Goal: Find specific page/section: Locate a particular part of the current website

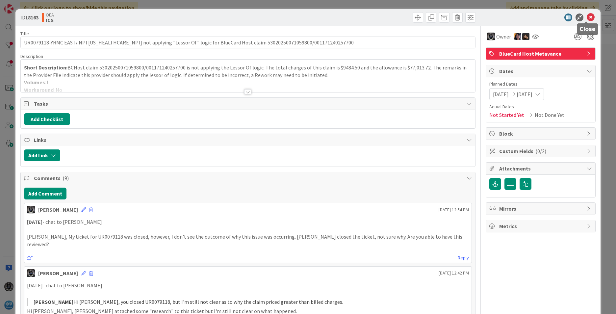
click at [586, 17] on icon at bounding box center [590, 17] width 8 height 8
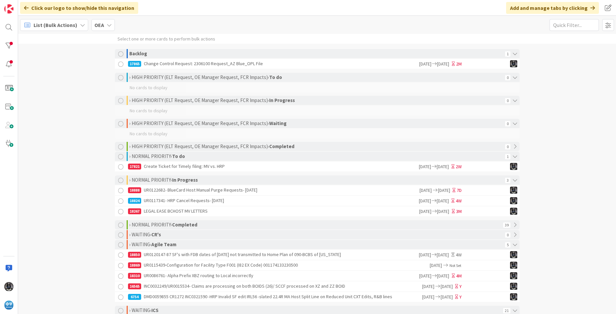
click at [203, 192] on div "18888 UR0122682- BlueCard Host Manual Purge Requests- [DATE]" at bounding box center [273, 190] width 291 height 10
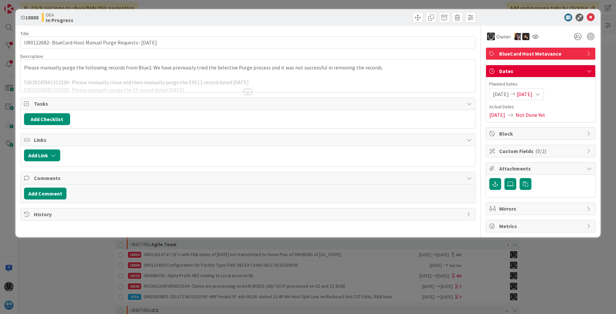
click at [248, 92] on div at bounding box center [247, 91] width 7 height 5
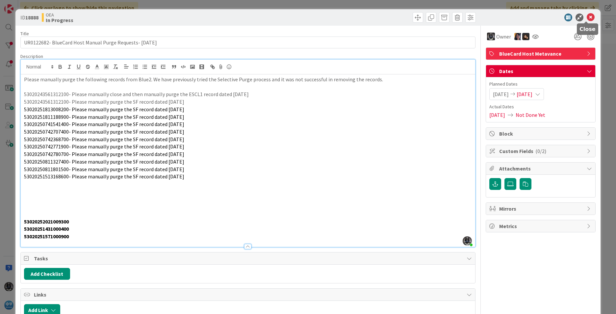
click at [586, 15] on icon at bounding box center [590, 17] width 8 height 8
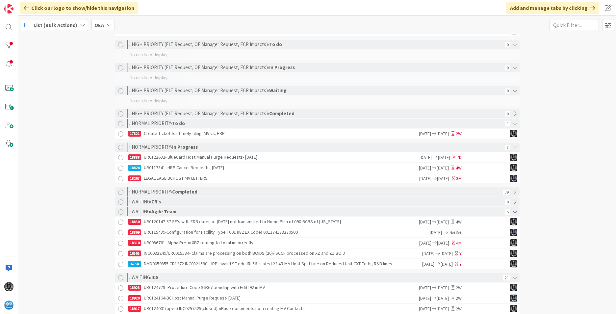
scroll to position [66, 0]
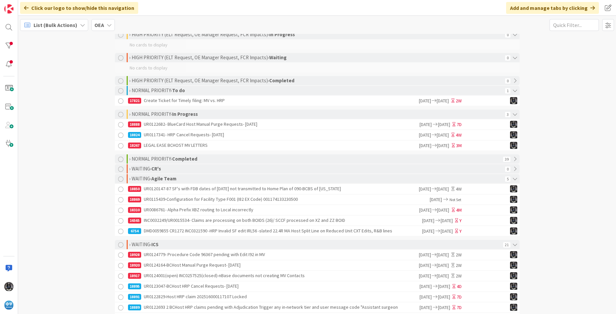
click at [177, 267] on div "18920 UR0124164-BCHost Manual Purge Request- [DATE]" at bounding box center [273, 265] width 290 height 10
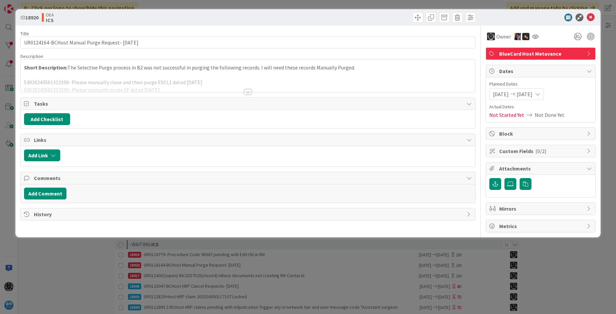
click at [248, 91] on div at bounding box center [247, 91] width 7 height 5
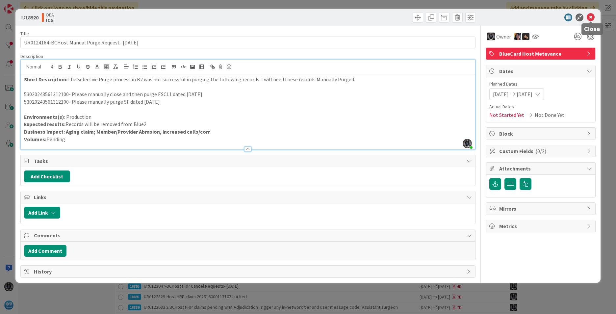
click at [589, 17] on icon at bounding box center [590, 17] width 8 height 8
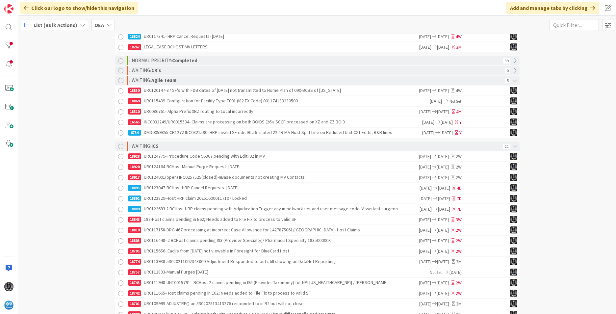
scroll to position [164, 0]
click at [192, 274] on div "18757 UR0112893-Manual Purges [DATE]" at bounding box center [279, 272] width 302 height 10
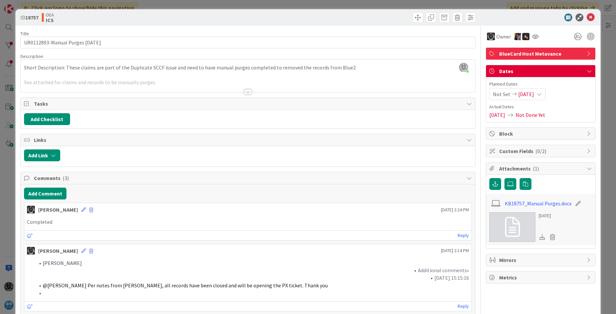
click at [246, 91] on div at bounding box center [247, 91] width 7 height 5
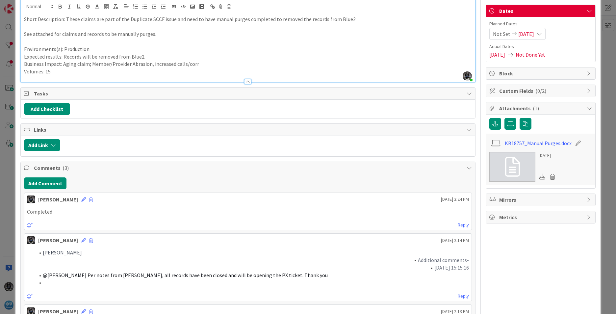
scroll to position [66, 0]
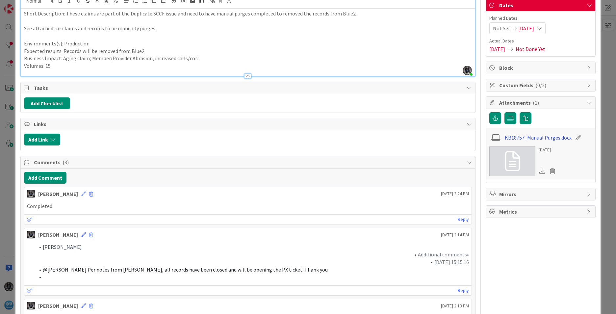
click at [534, 138] on link "KB18757_Manual Purges.docx" at bounding box center [538, 138] width 67 height 8
